Goal: Check status: Check status

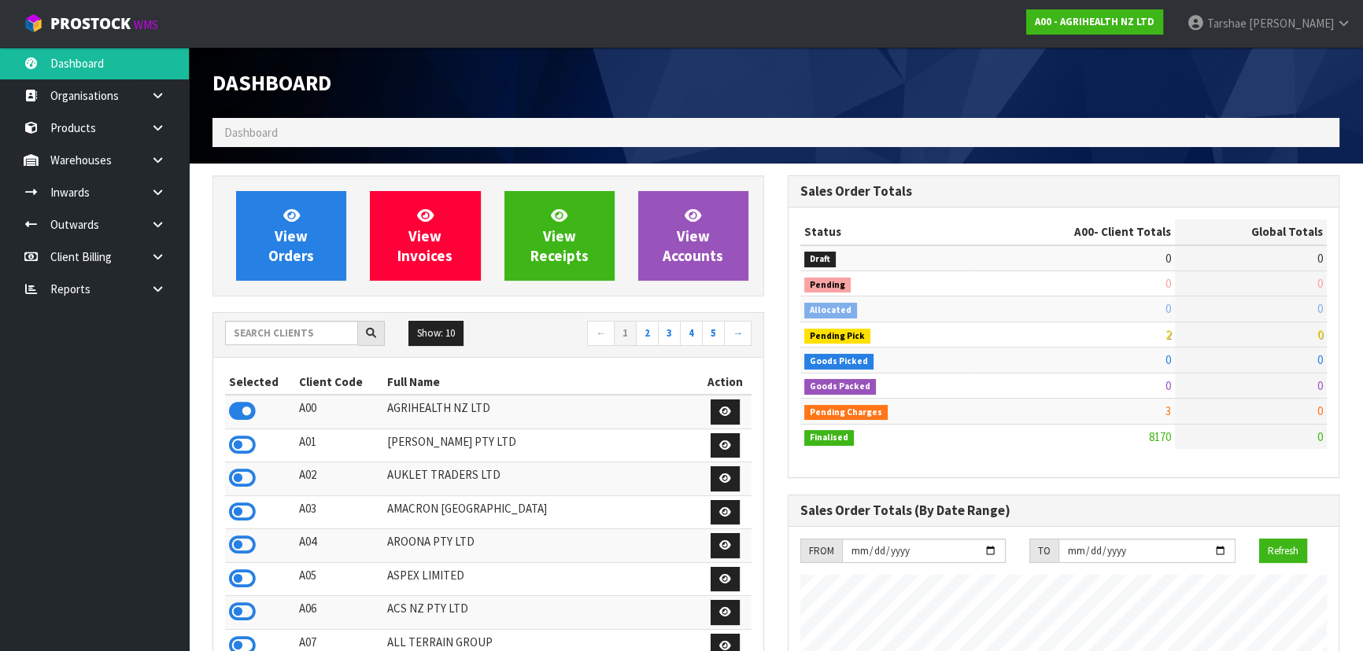
scroll to position [1189, 574]
click at [304, 335] on input "text" at bounding box center [291, 333] width 133 height 24
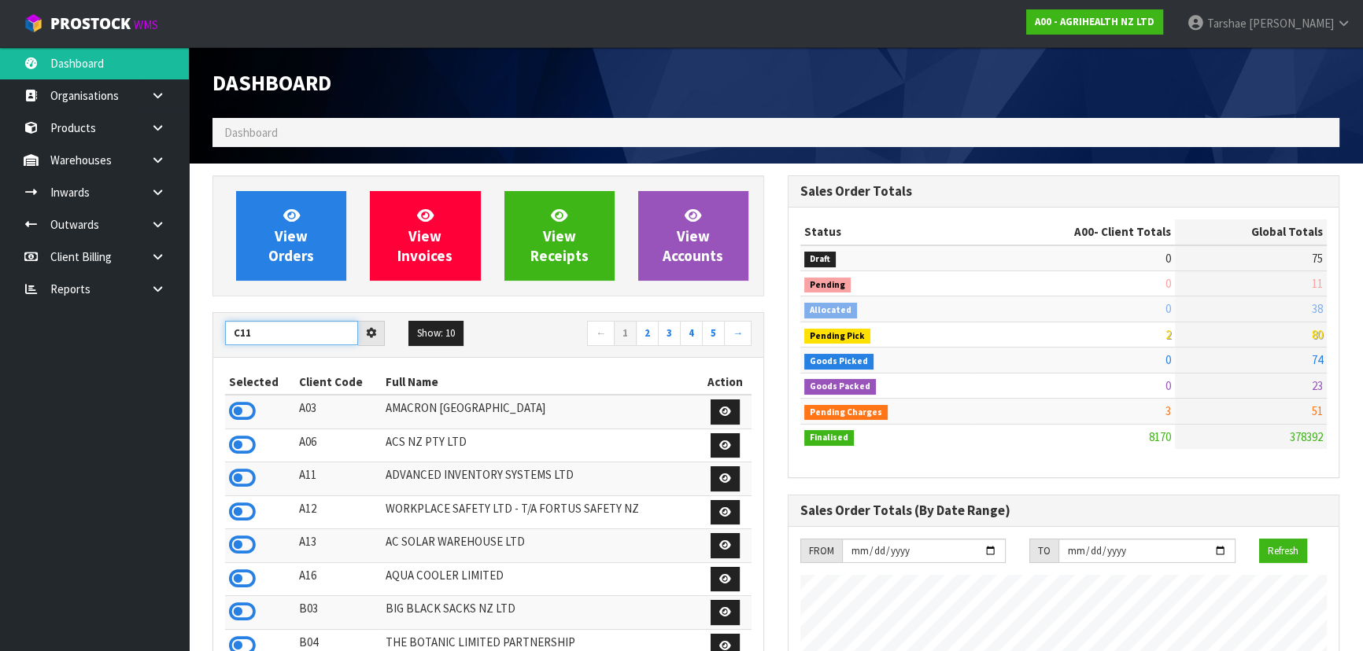
type input "C11"
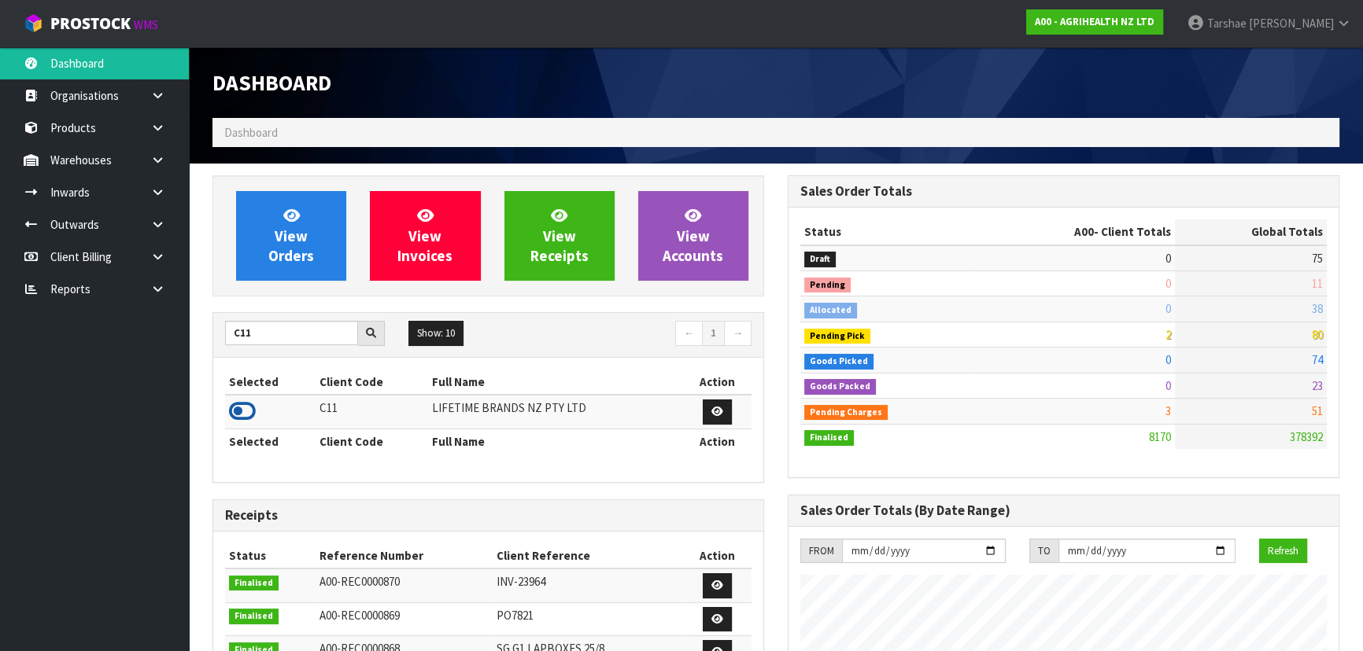
click at [239, 420] on icon at bounding box center [242, 412] width 27 height 24
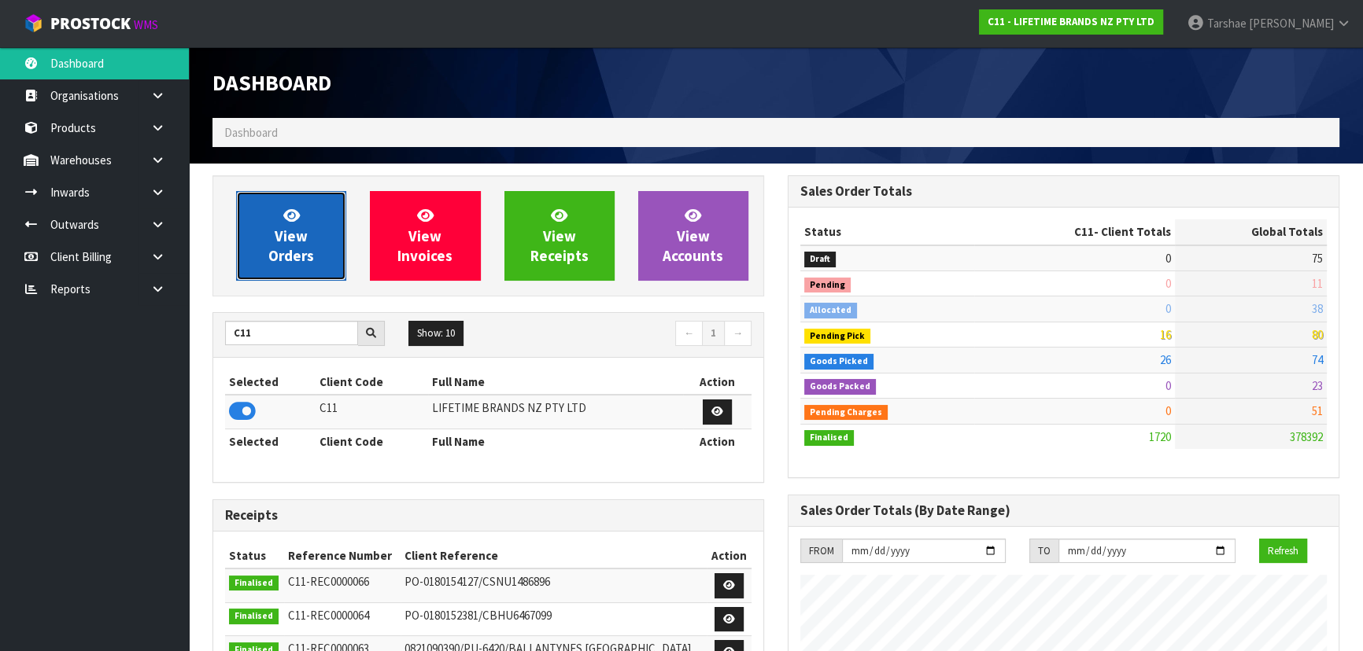
click at [308, 258] on span "View Orders" at bounding box center [291, 235] width 46 height 59
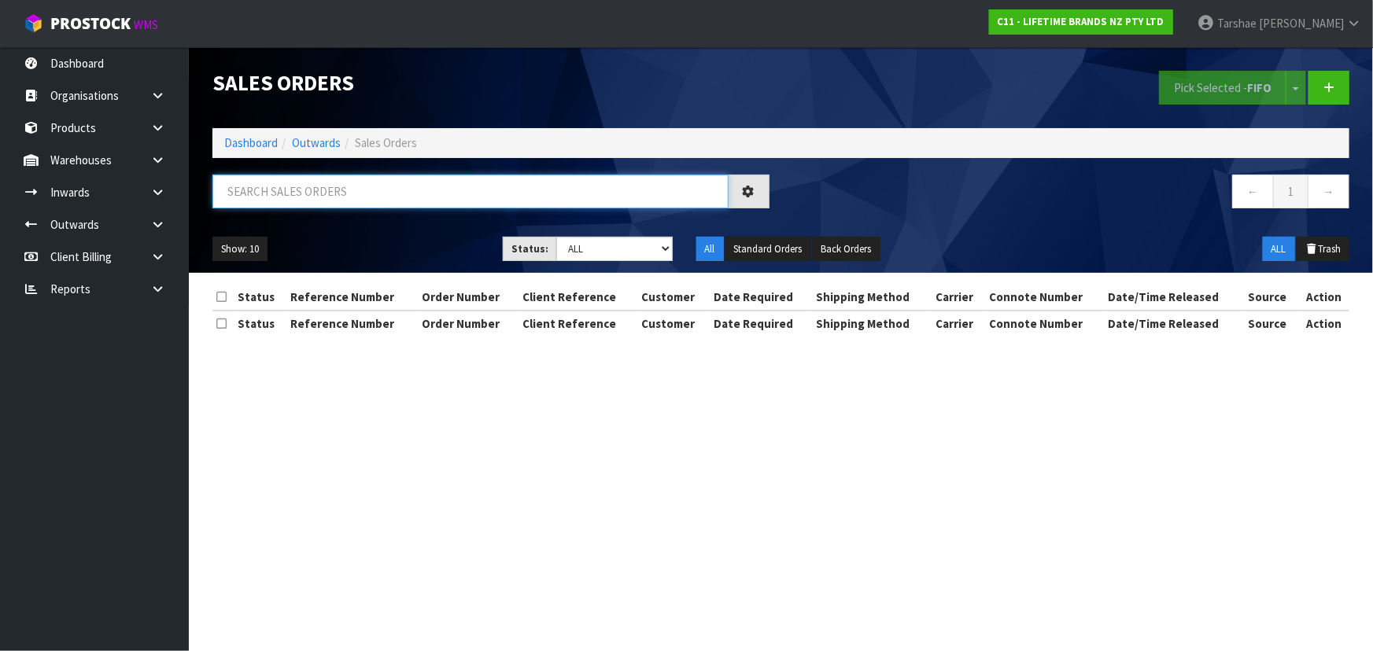
click at [352, 180] on input "text" at bounding box center [470, 192] width 516 height 34
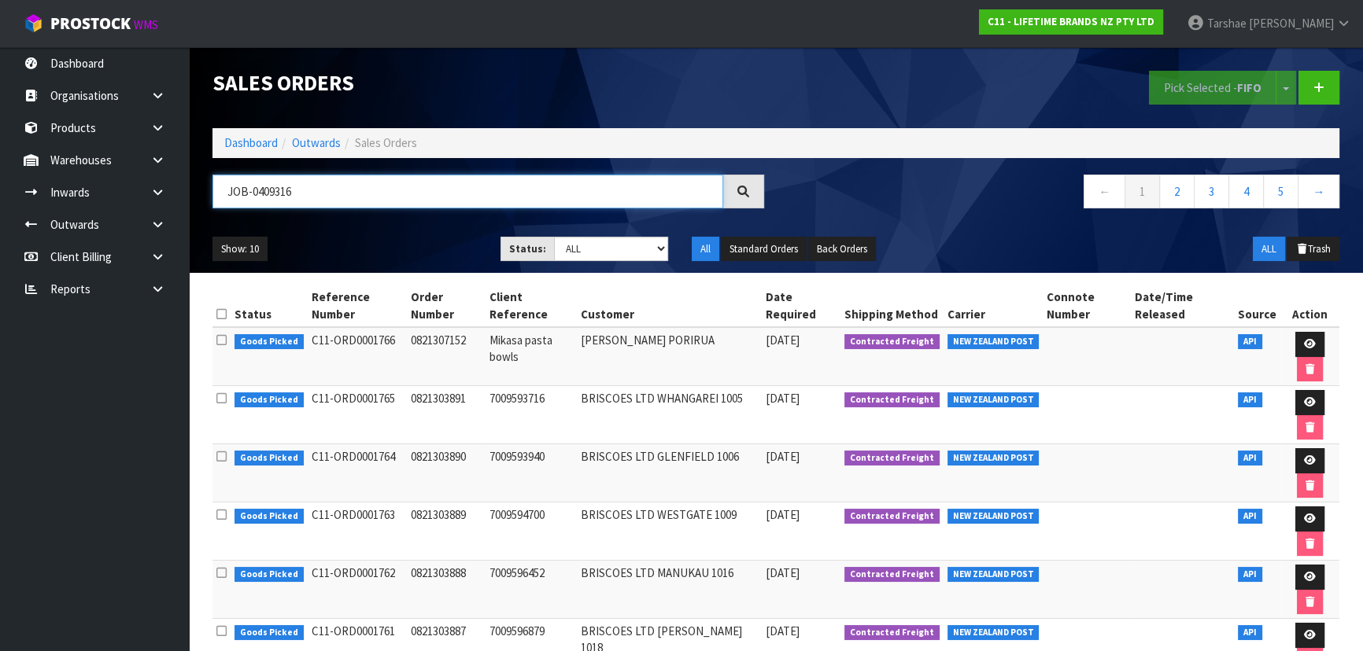
type input "JOB-0409316"
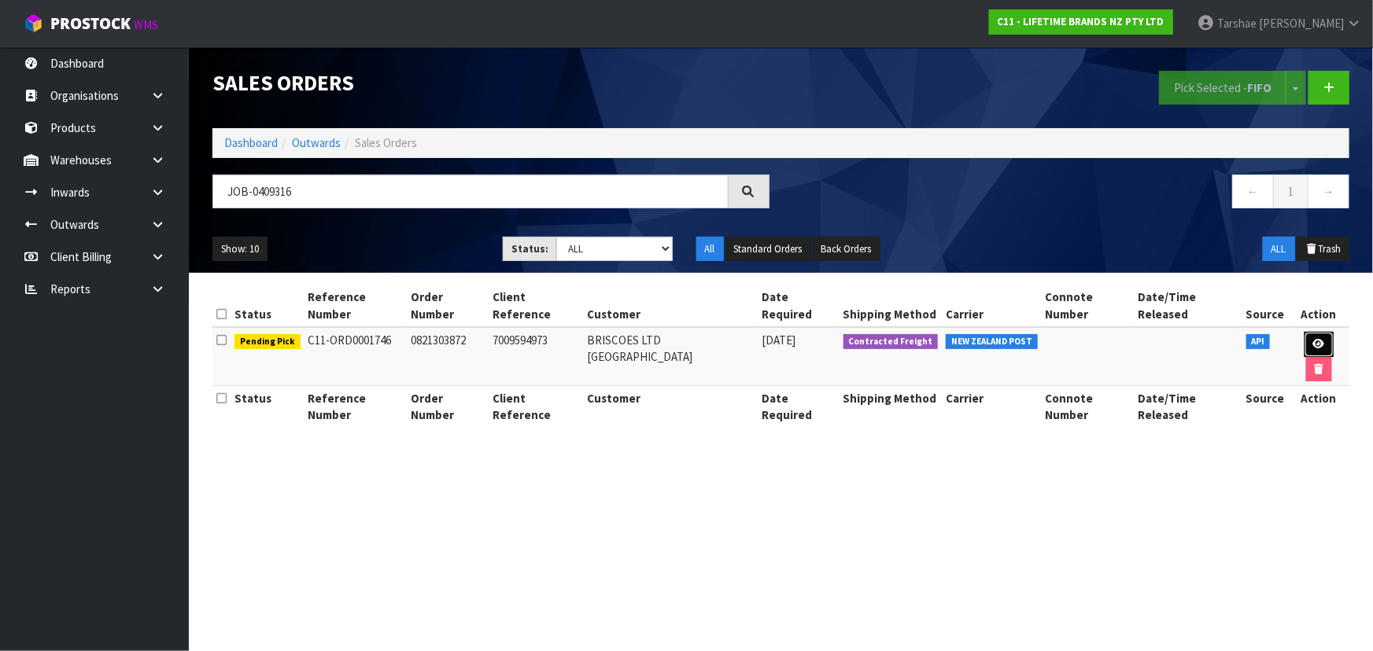
click at [1304, 332] on link at bounding box center [1318, 344] width 29 height 25
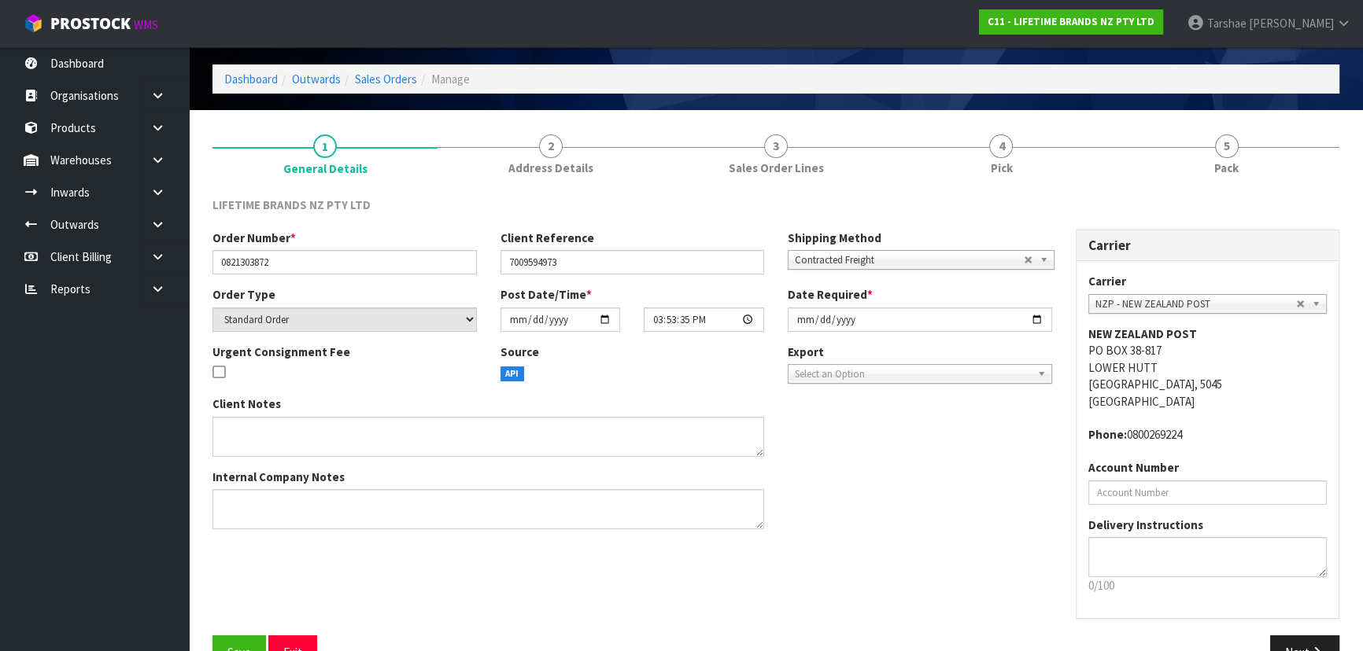
scroll to position [94, 0]
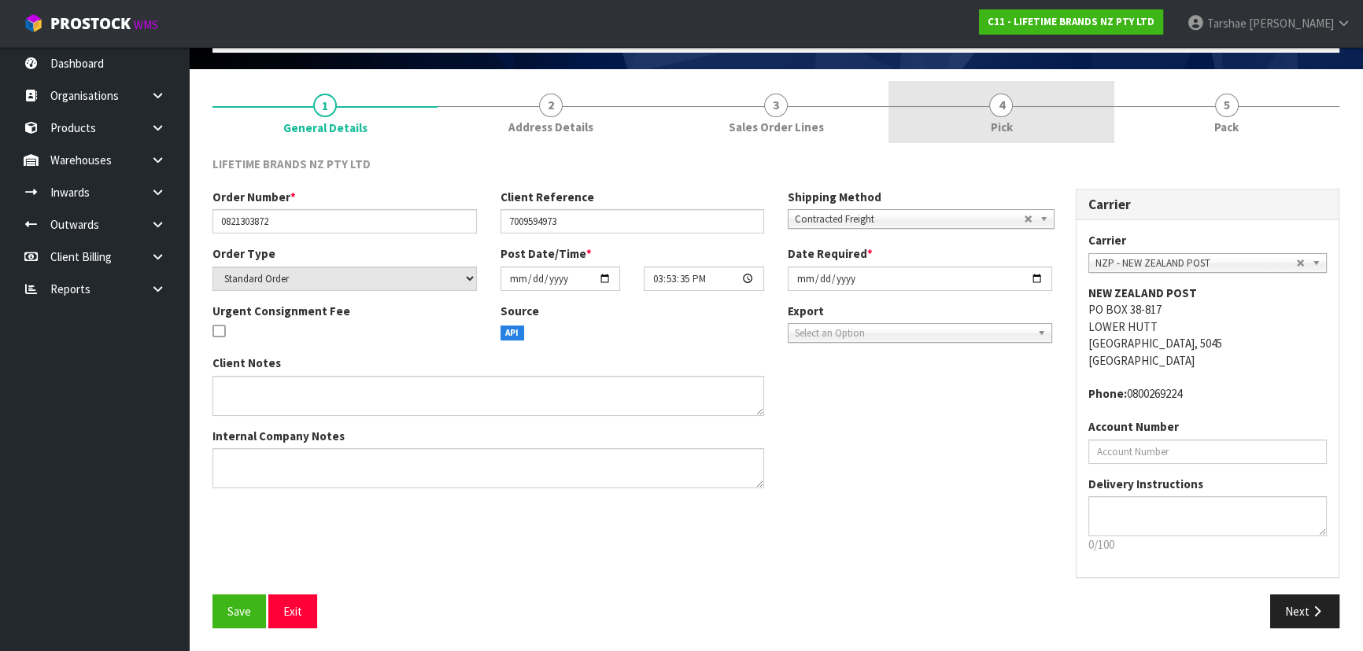
click at [960, 98] on link "4 Pick" at bounding box center [1000, 112] width 225 height 62
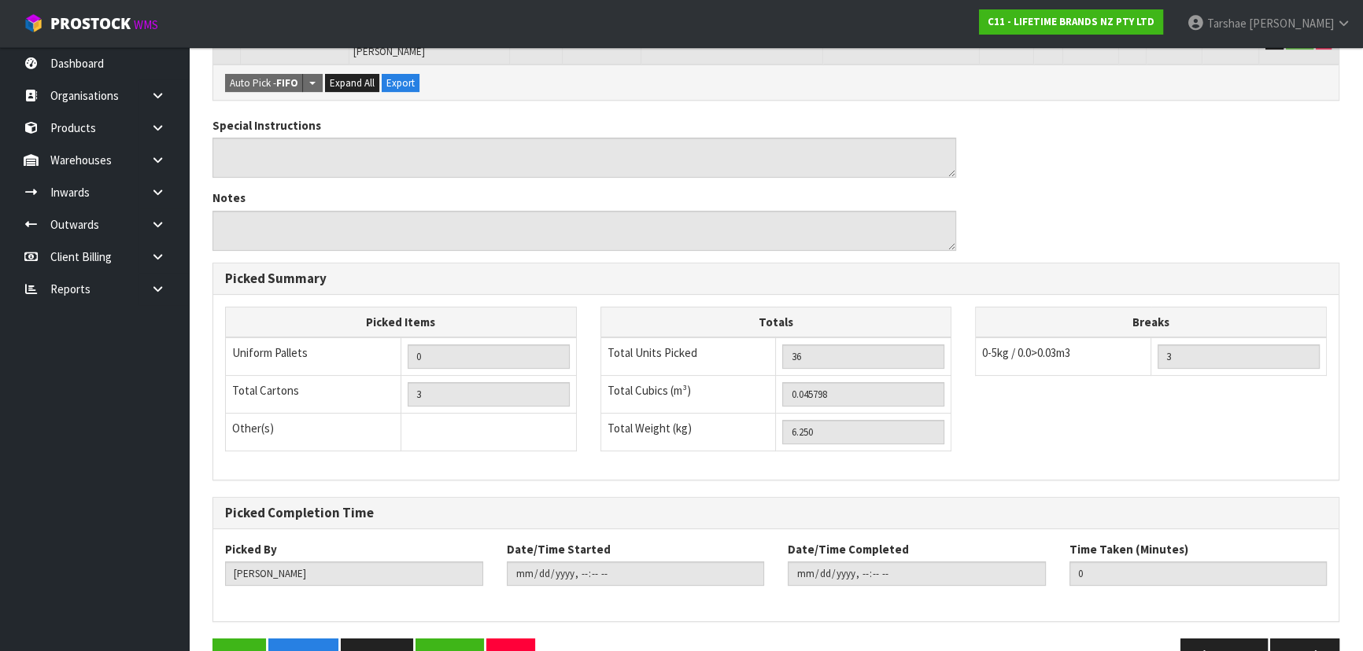
scroll to position [449, 0]
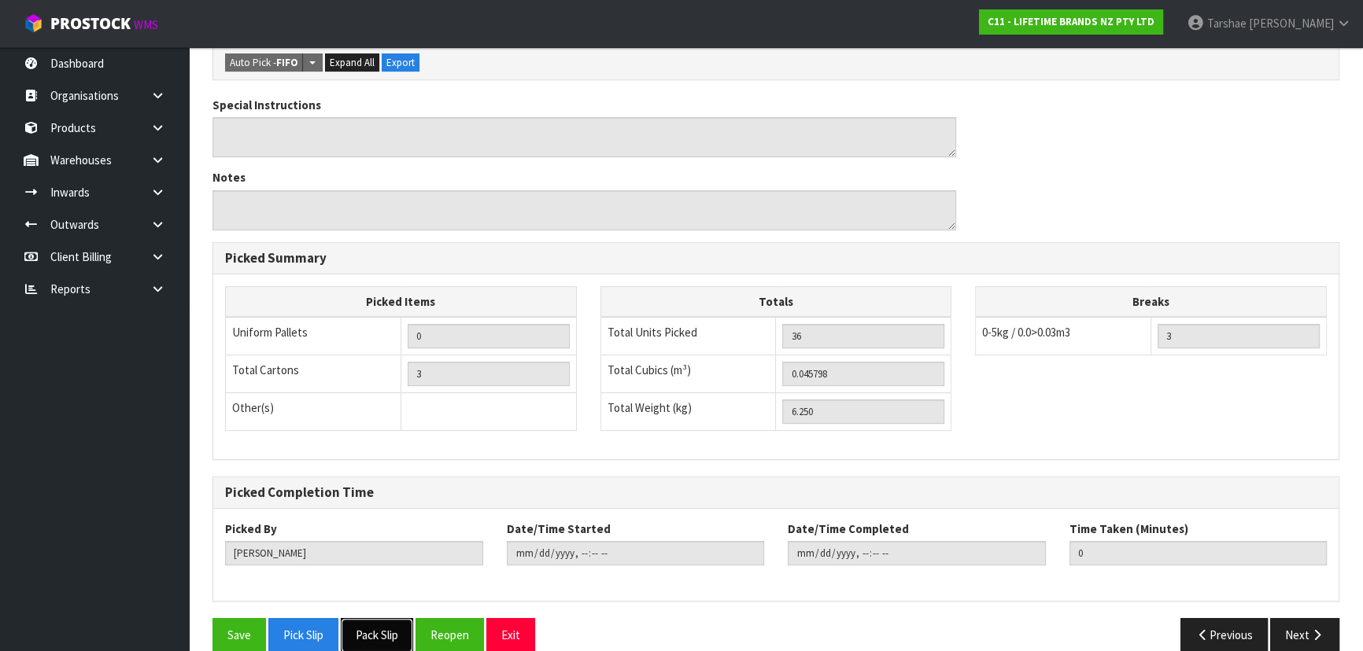
click at [373, 618] on button "Pack Slip" at bounding box center [377, 635] width 72 height 34
click at [516, 618] on button "Exit" at bounding box center [510, 635] width 49 height 34
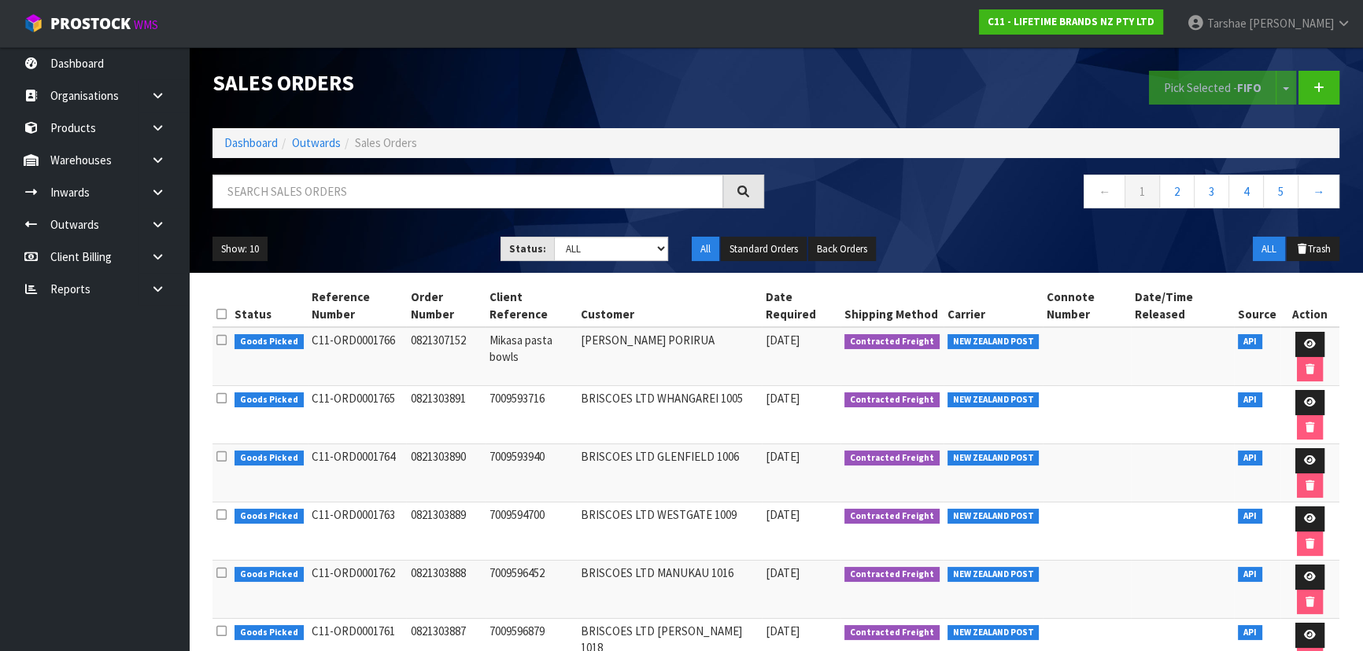
drag, startPoint x: 1330, startPoint y: 26, endPoint x: 1319, endPoint y: 47, distance: 24.3
click at [1330, 26] on span "[PERSON_NAME]" at bounding box center [1290, 23] width 85 height 15
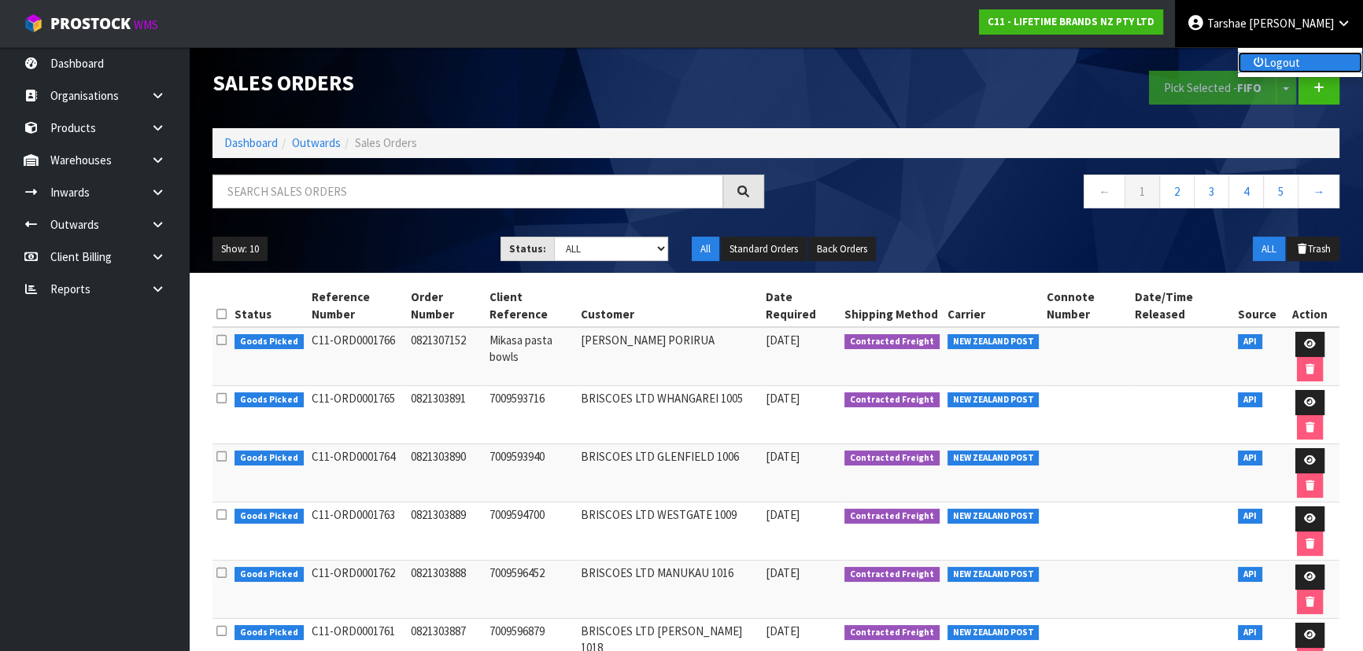
click at [1290, 61] on link "Logout" at bounding box center [1299, 62] width 124 height 21
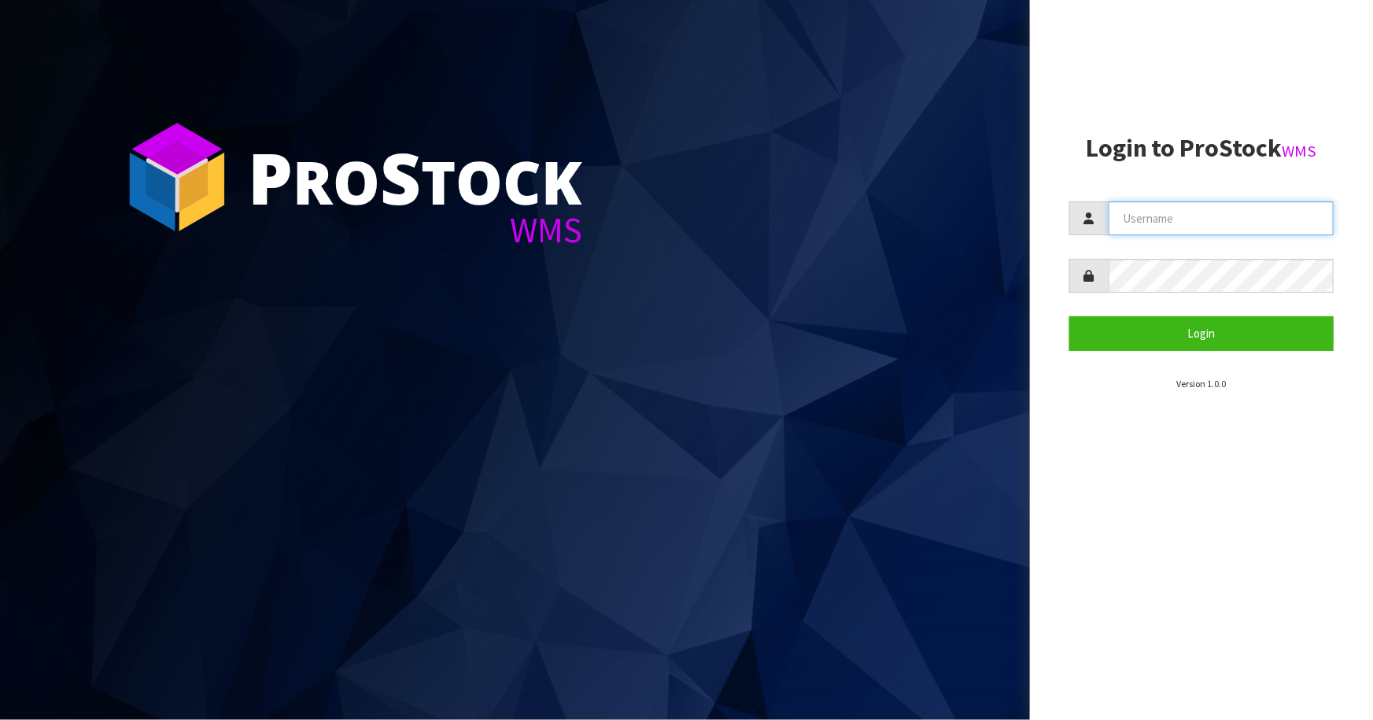
click at [1132, 228] on input "text" at bounding box center [1220, 218] width 225 height 34
type input "[PERSON_NAME]"
click at [1069, 316] on button "Login" at bounding box center [1201, 333] width 264 height 34
